Goal: Browse casually: Explore the website without a specific task or goal

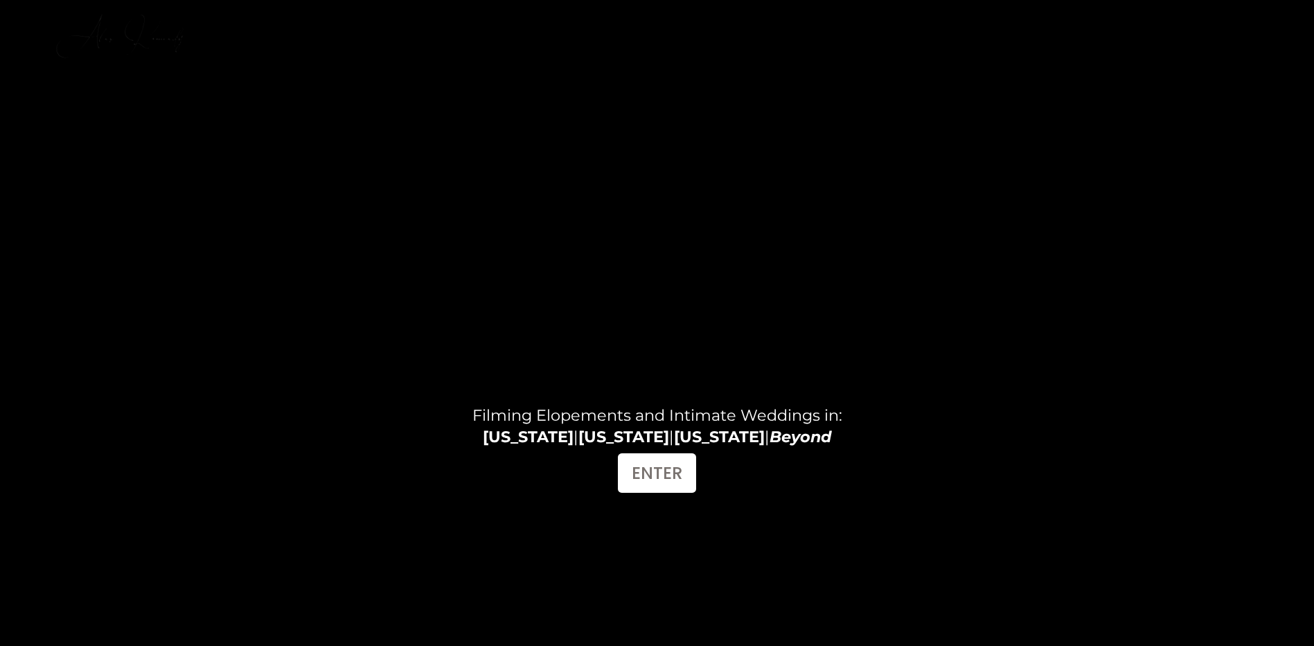
click at [1246, 21] on link "INVESTMENT" at bounding box center [1214, 21] width 94 height 19
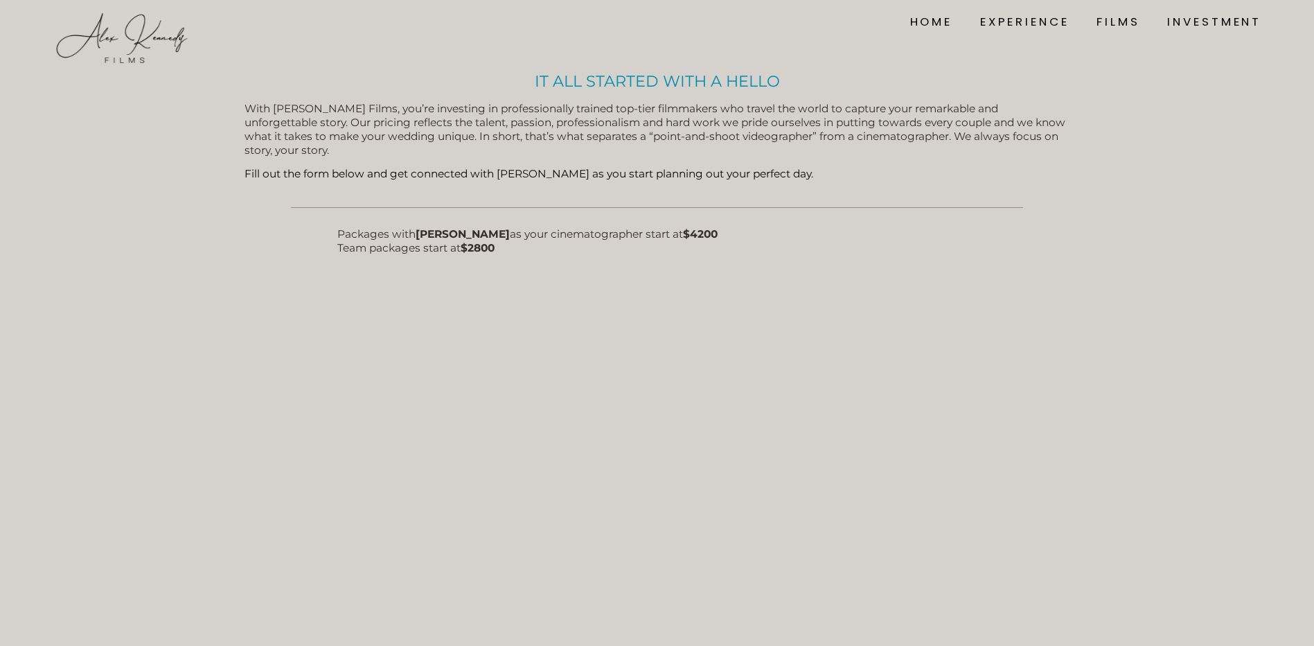
click at [1131, 14] on link "FILMS" at bounding box center [1118, 21] width 43 height 19
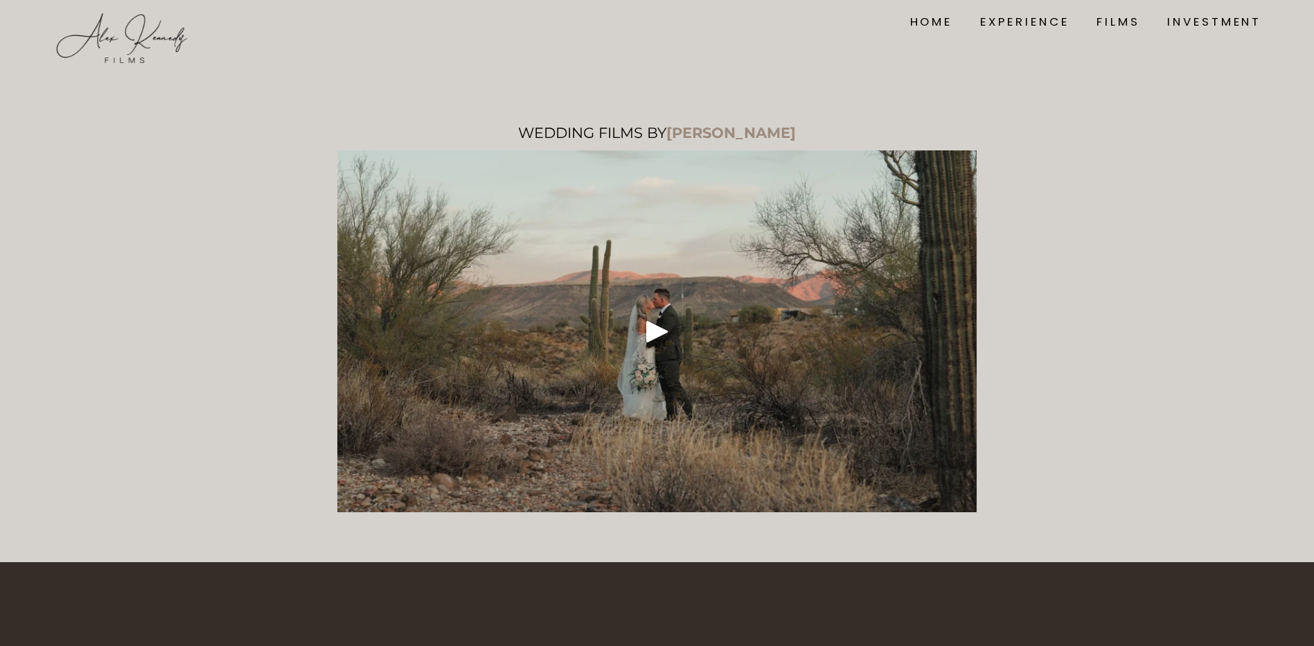
click at [1129, 18] on link "FILMS" at bounding box center [1118, 21] width 43 height 19
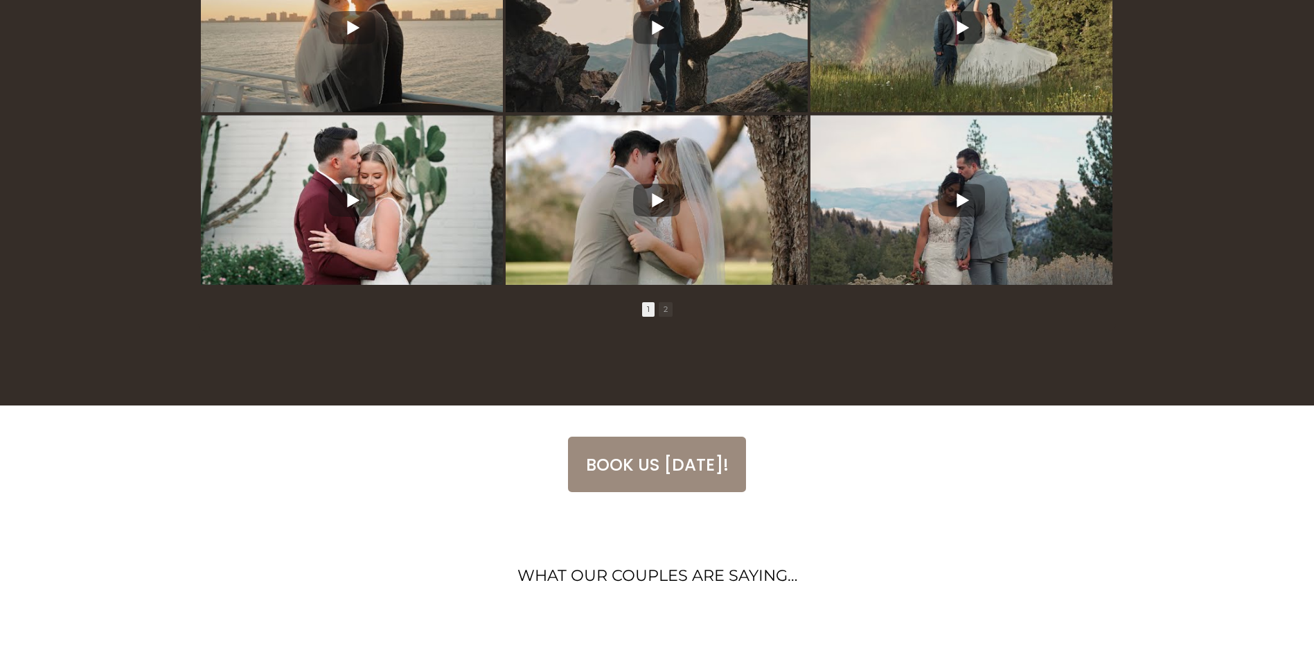
scroll to position [623, 0]
